Goal: Information Seeking & Learning: Learn about a topic

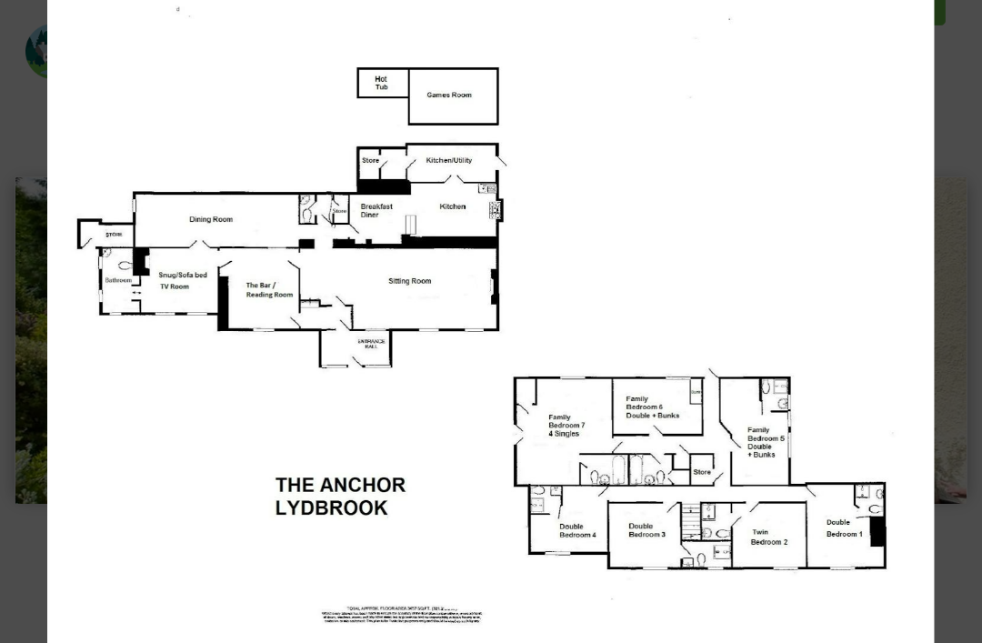
scroll to position [506, 0]
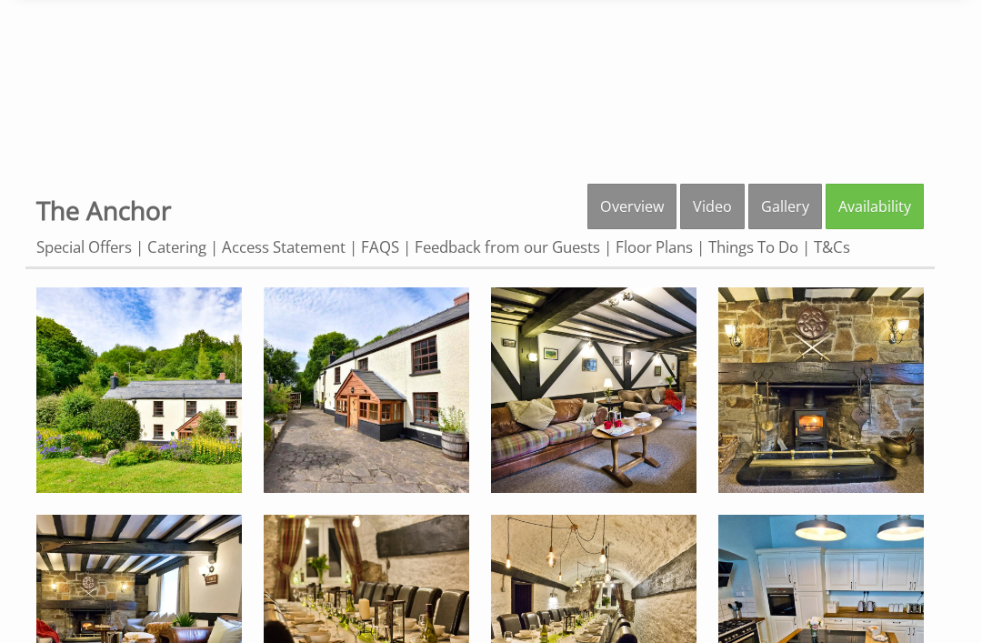
scroll to position [510, 0]
click at [91, 386] on img at bounding box center [138, 389] width 205 height 205
click at [570, 416] on img at bounding box center [593, 389] width 205 height 205
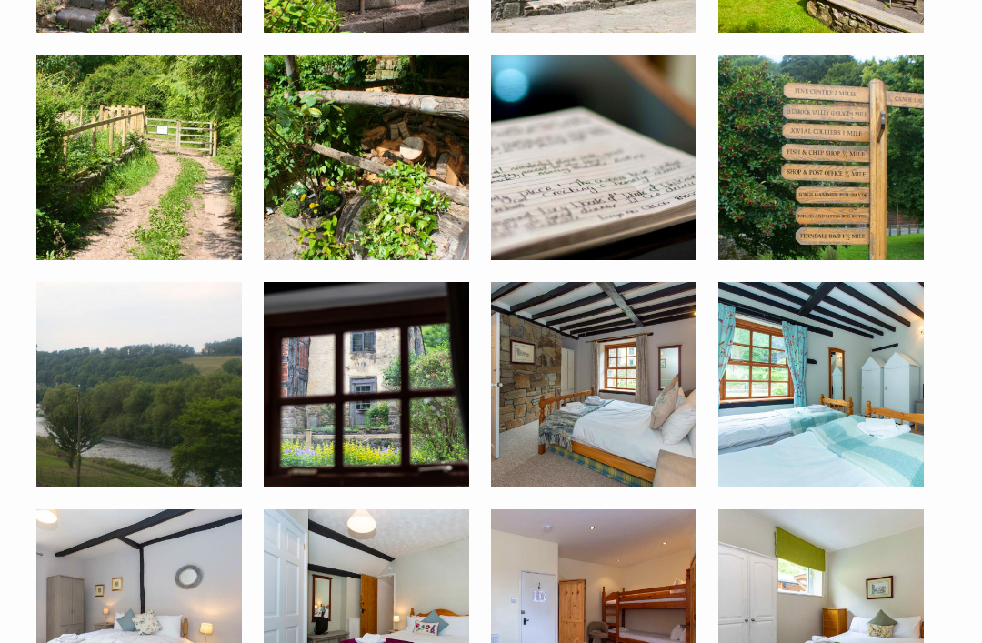
scroll to position [2562, 0]
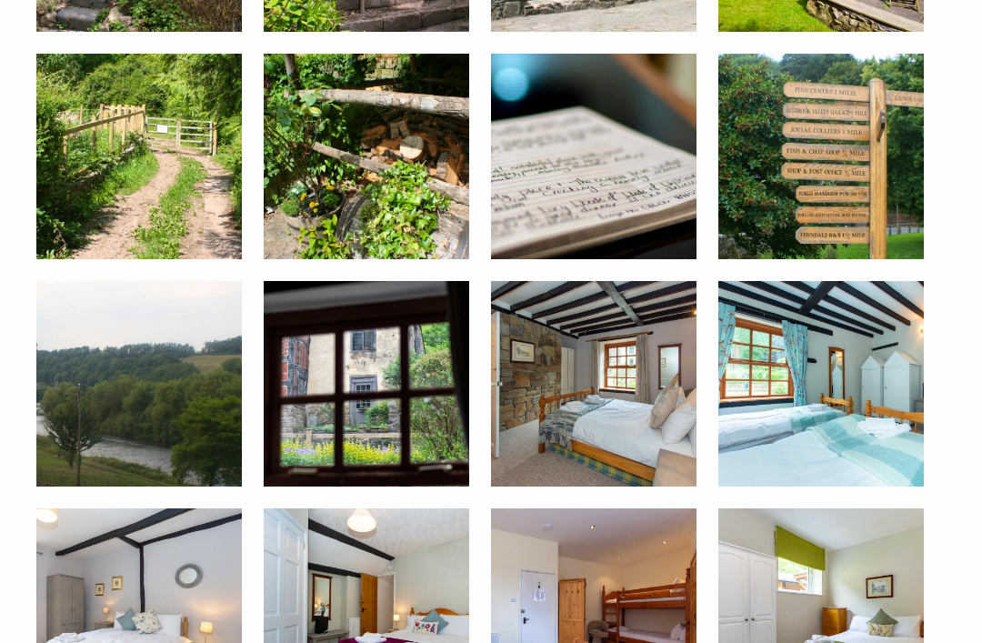
click at [356, 638] on img at bounding box center [366, 610] width 205 height 205
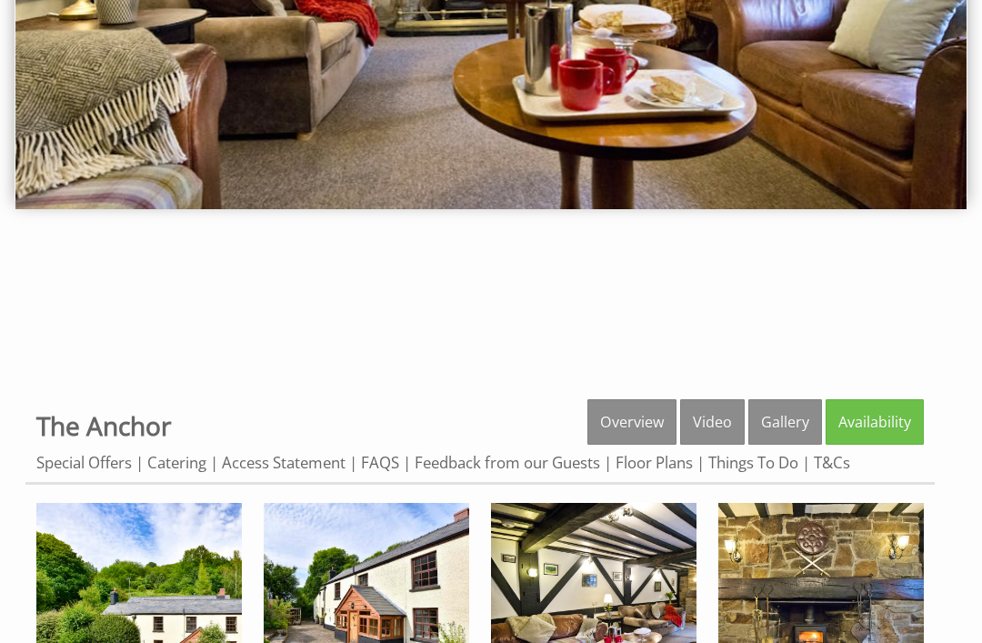
scroll to position [295, 0]
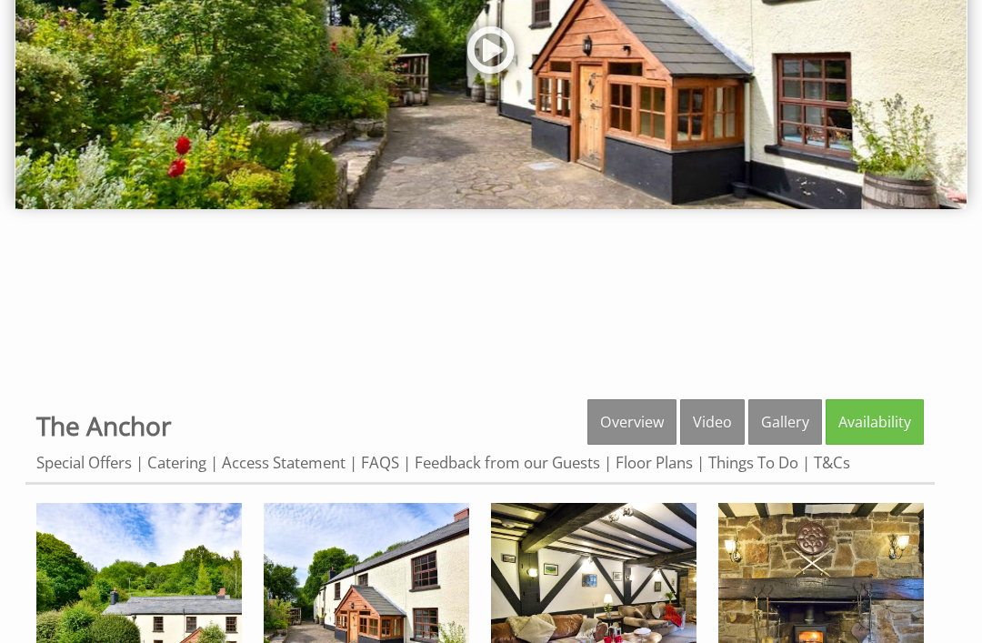
click at [804, 403] on link "Gallery" at bounding box center [785, 421] width 74 height 45
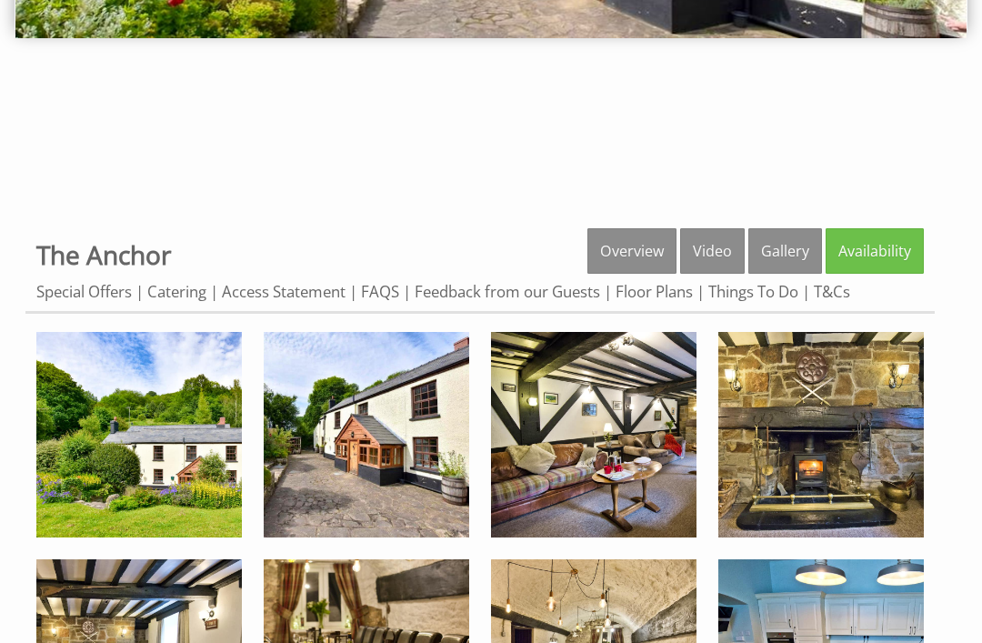
scroll to position [463, 0]
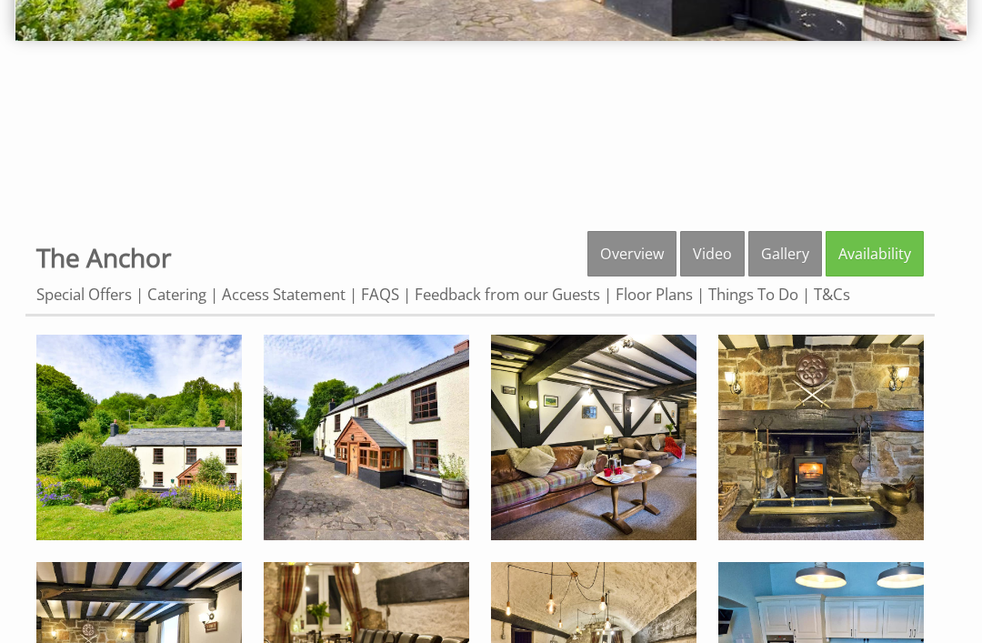
click at [665, 299] on link "Floor Plans" at bounding box center [653, 294] width 77 height 21
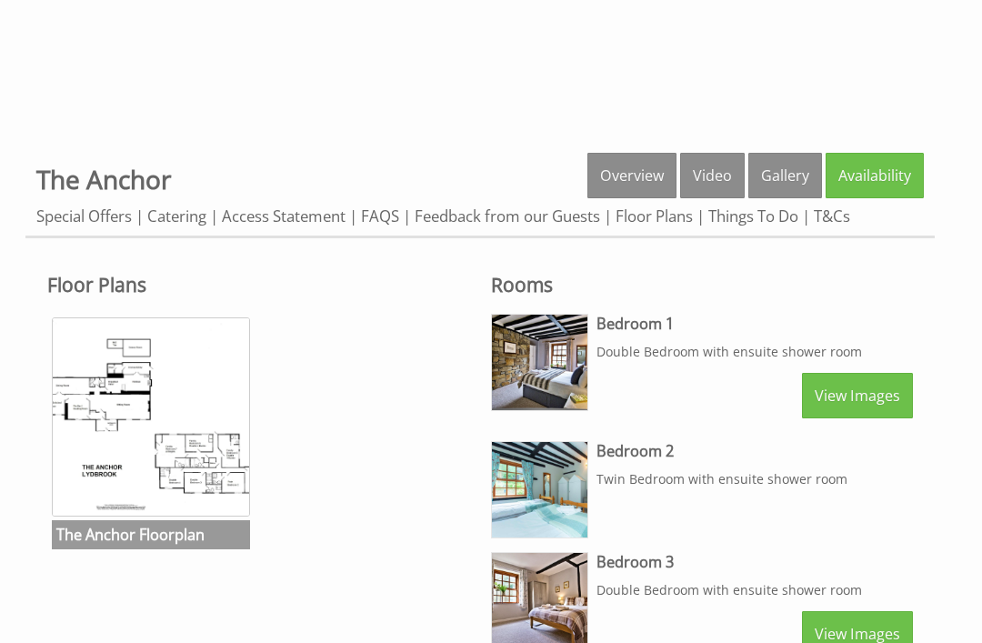
scroll to position [541, 0]
click at [135, 485] on img at bounding box center [151, 416] width 198 height 198
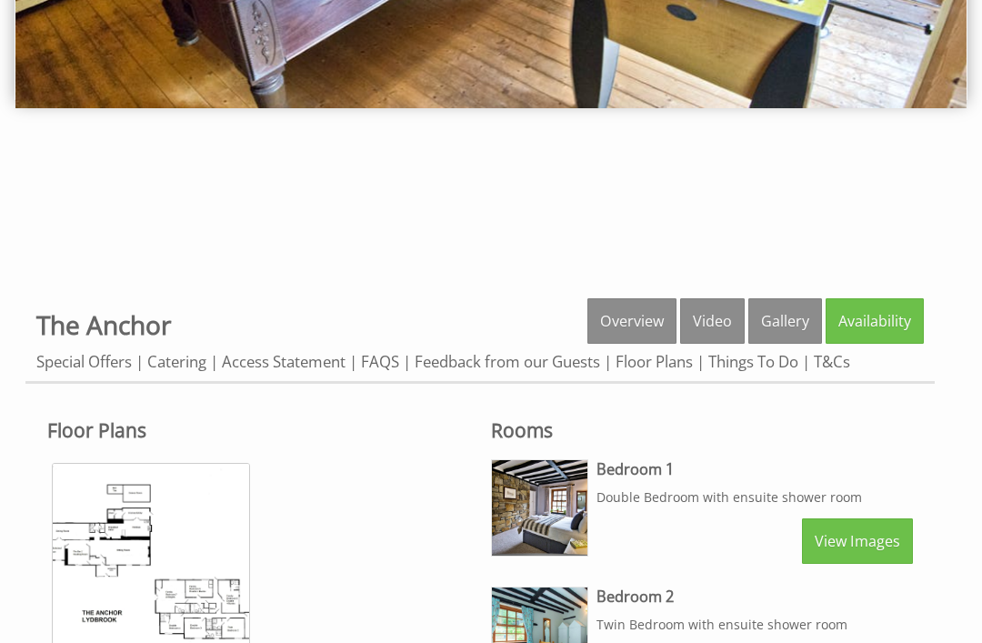
scroll to position [414, 0]
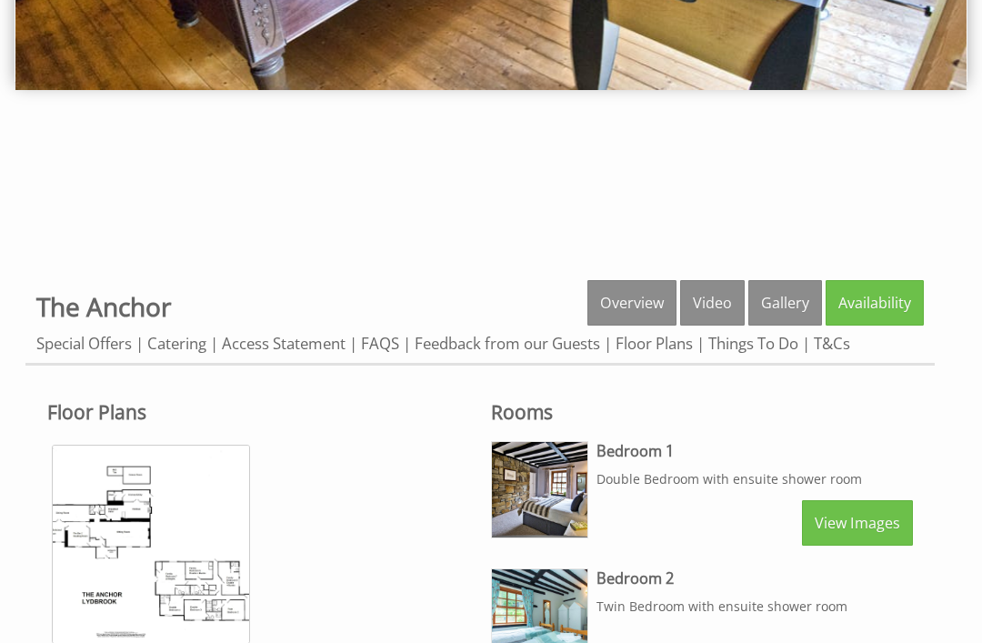
click at [62, 542] on img at bounding box center [151, 544] width 198 height 198
